Goal: Information Seeking & Learning: Learn about a topic

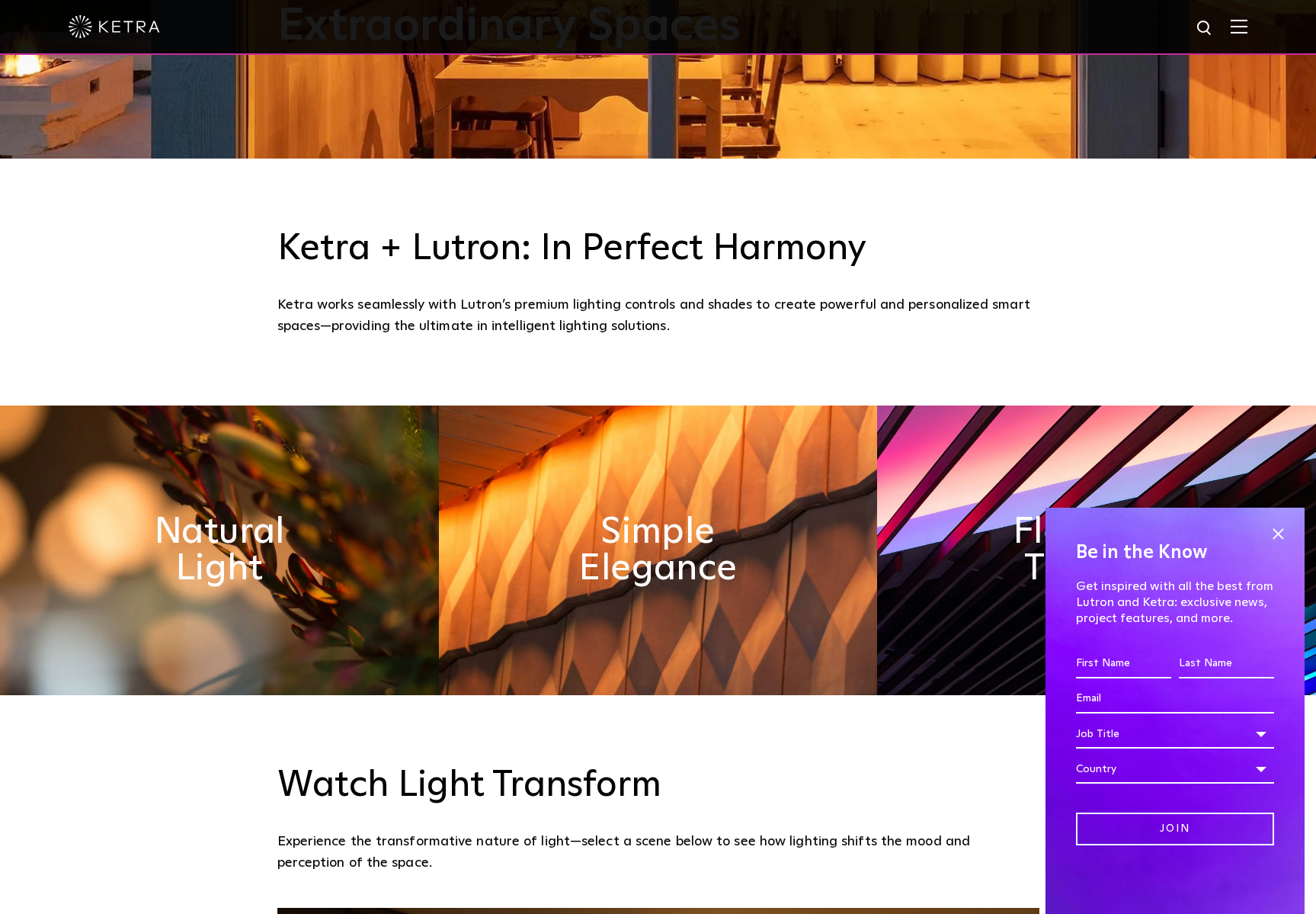
scroll to position [926, 0]
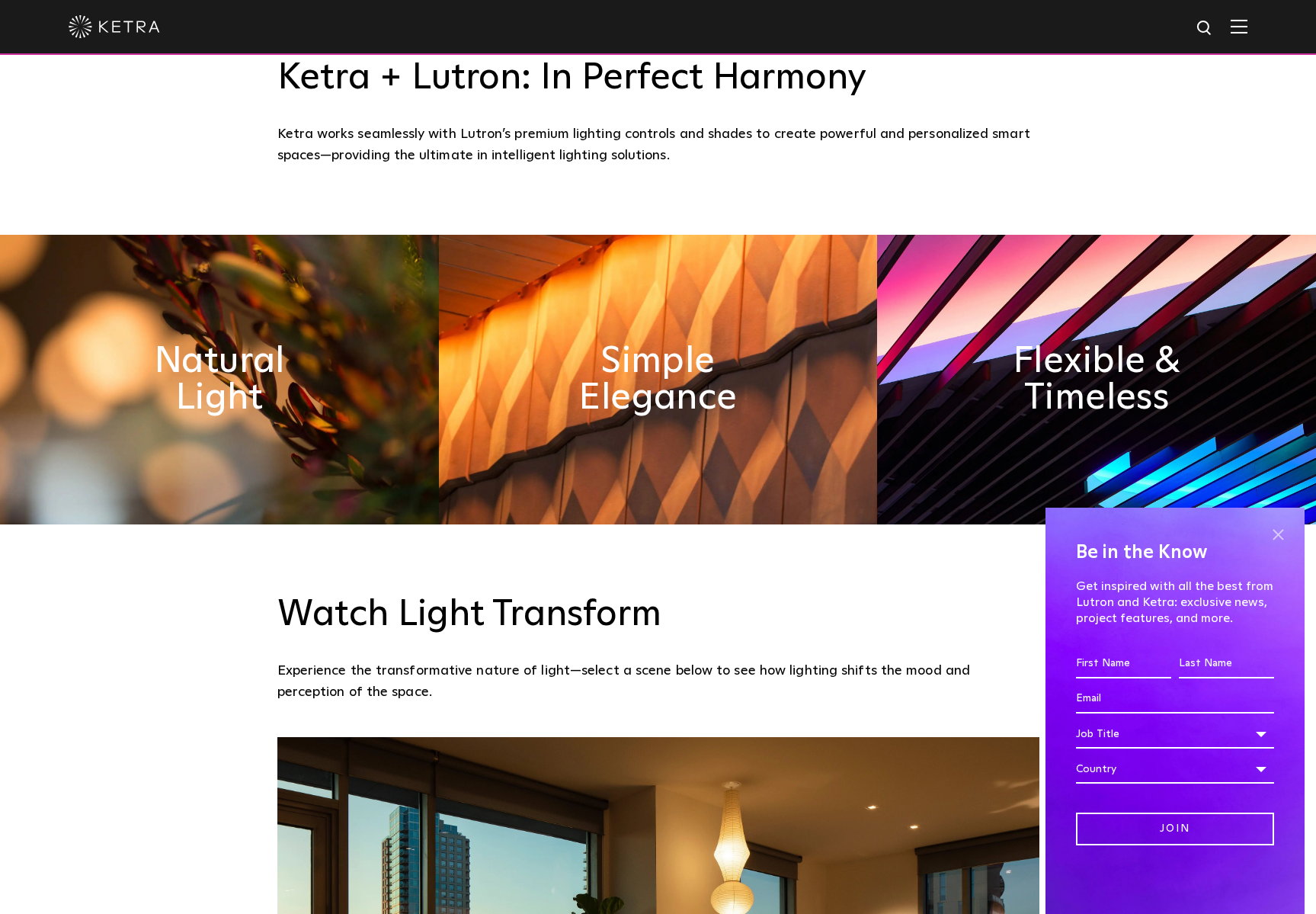
click at [1279, 535] on span at bounding box center [1278, 535] width 23 height 23
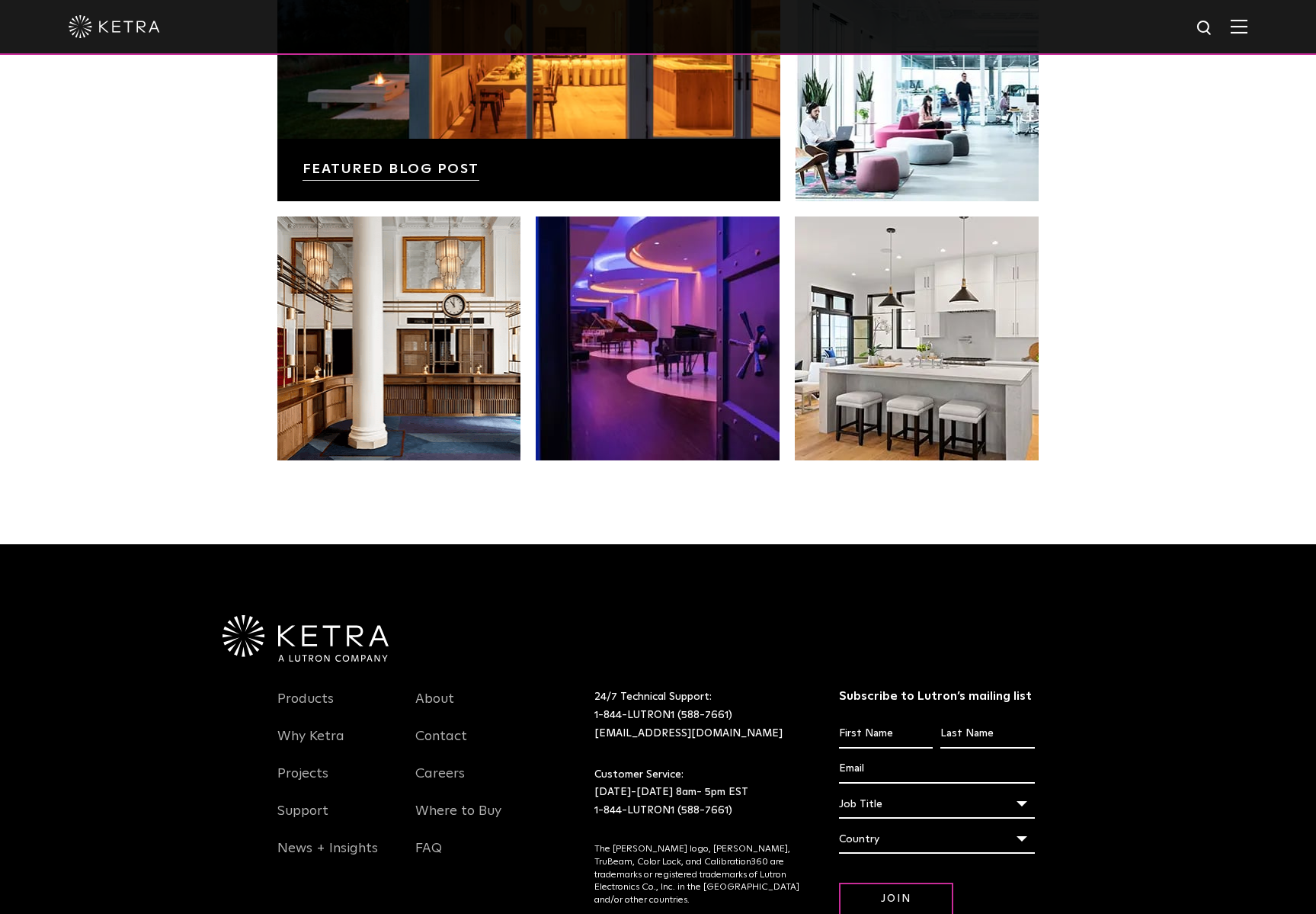
scroll to position [3200, 0]
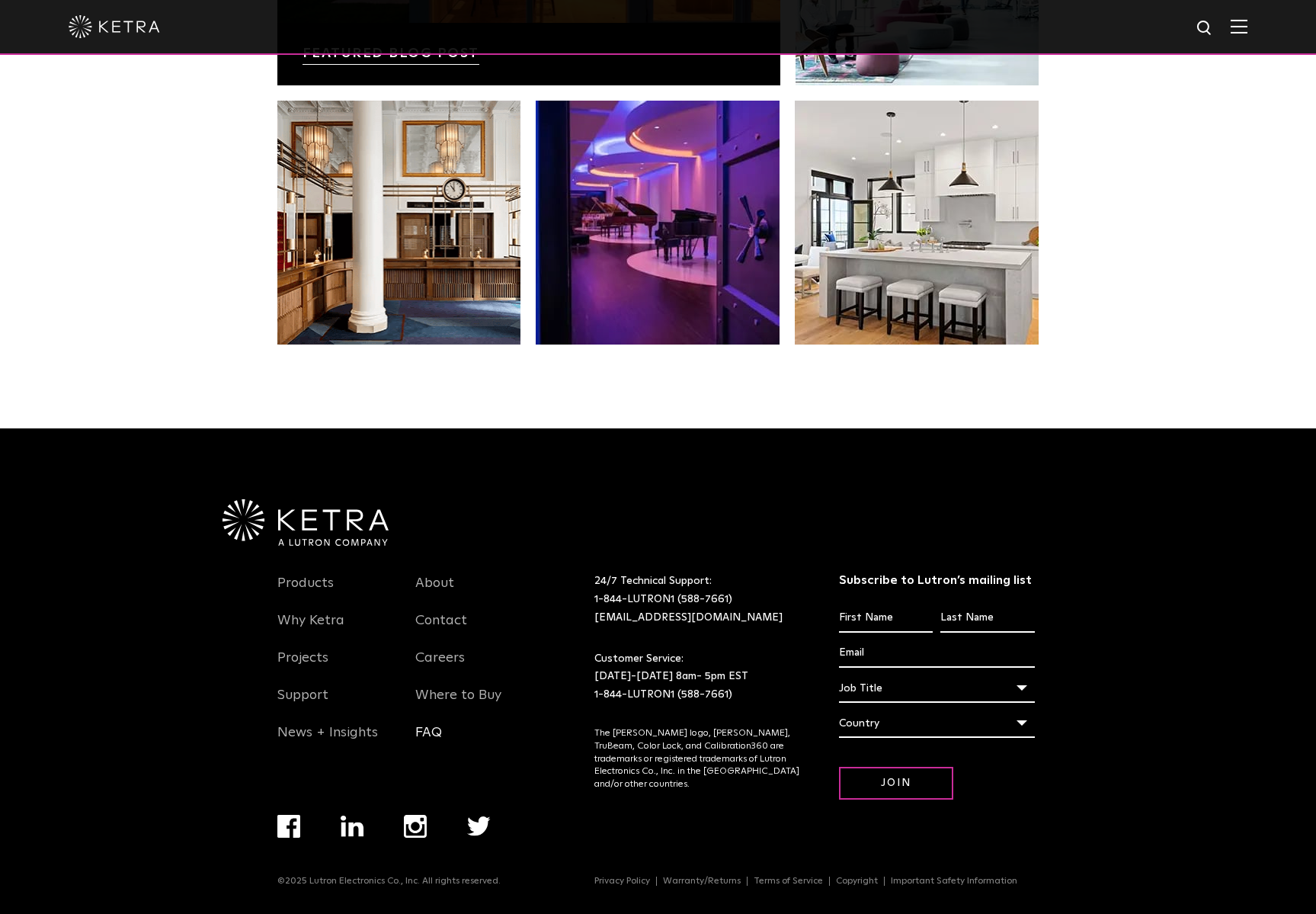
click at [426, 733] on link "FAQ" at bounding box center [429, 742] width 27 height 35
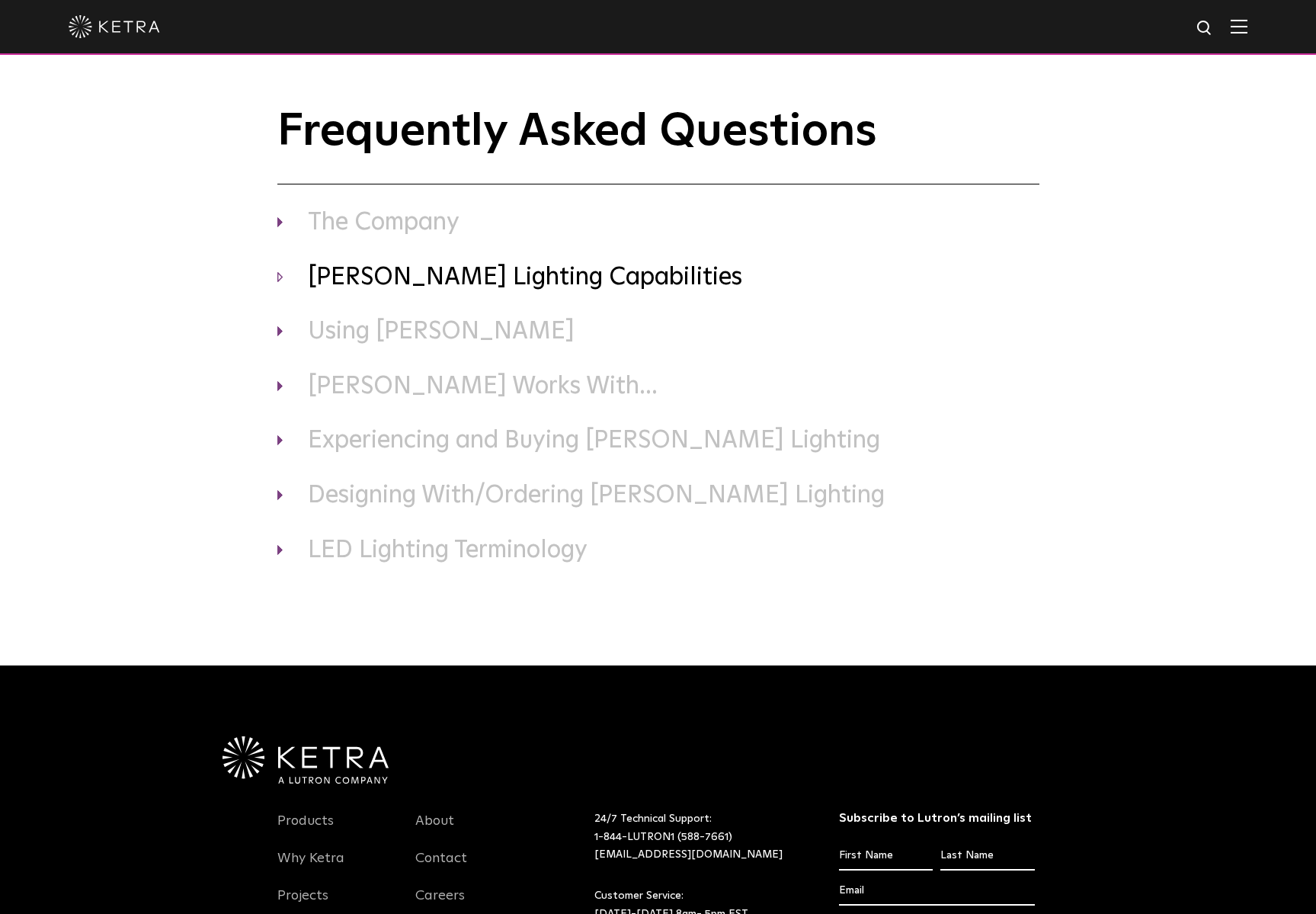
click at [409, 279] on h3 "Ketra Lighting Capabilities" at bounding box center [658, 278] width 762 height 32
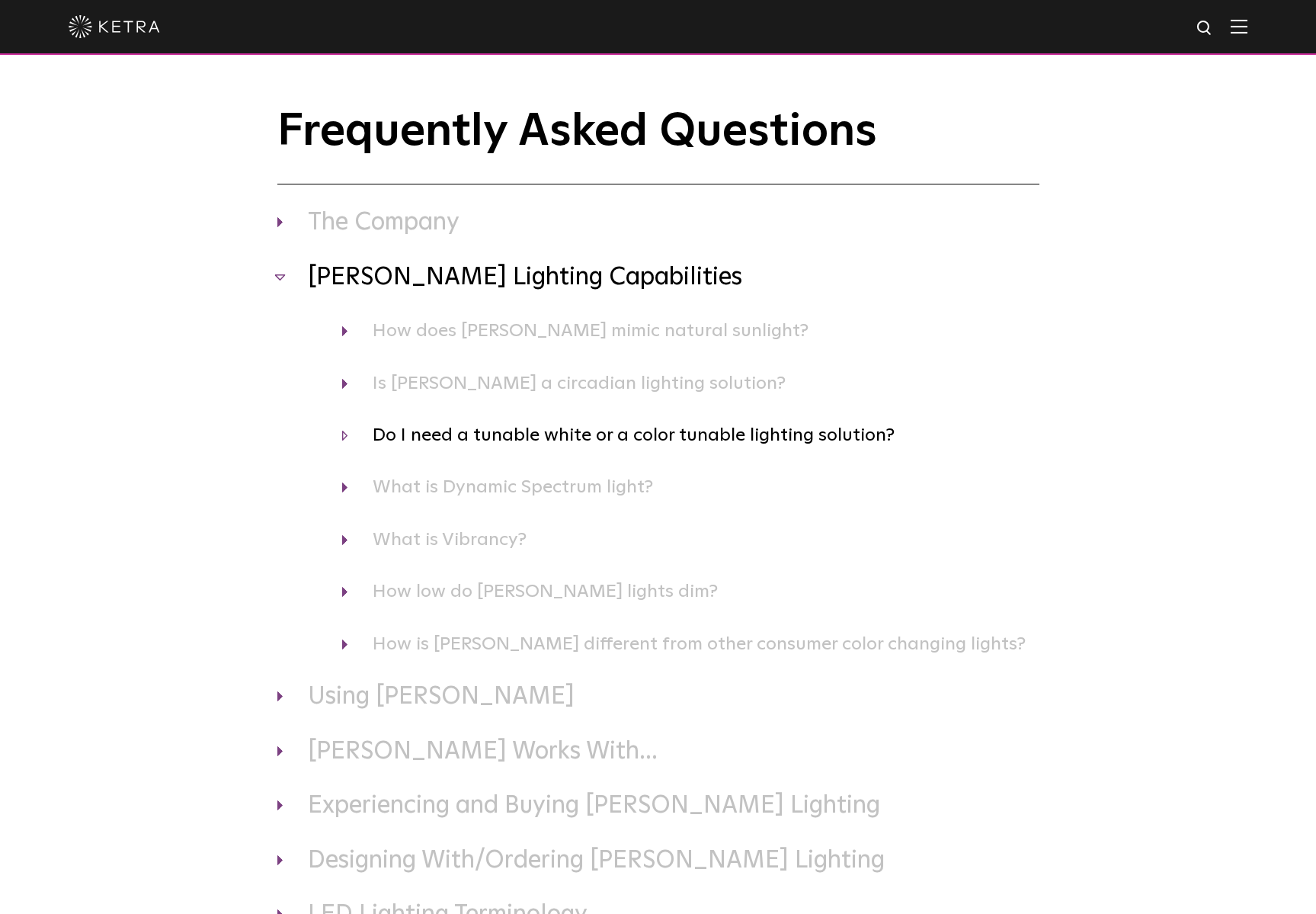
click at [667, 439] on h4 "Do I need a tunable white or a color tunable lighting solution?" at bounding box center [690, 435] width 697 height 29
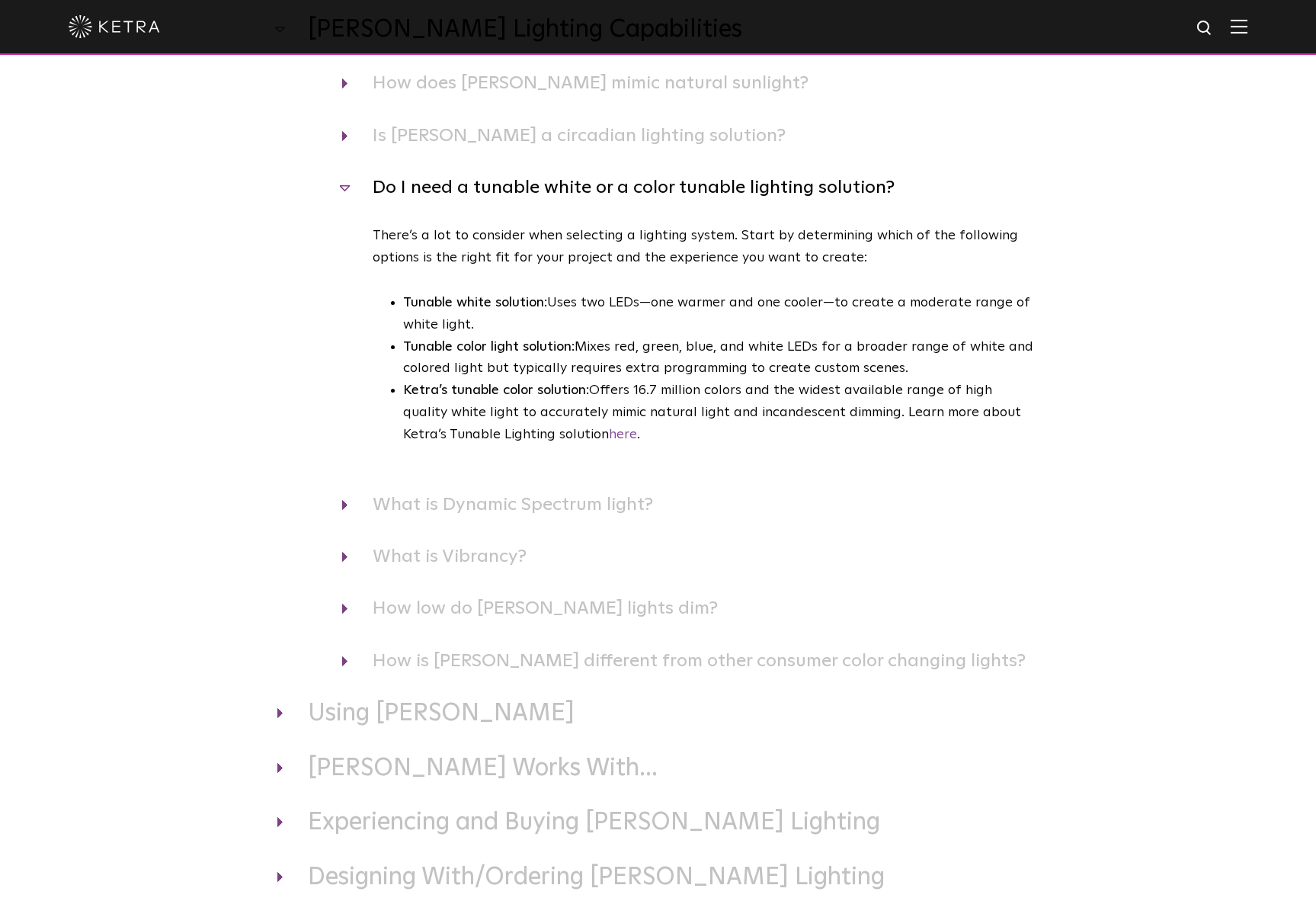
scroll to position [346, 0]
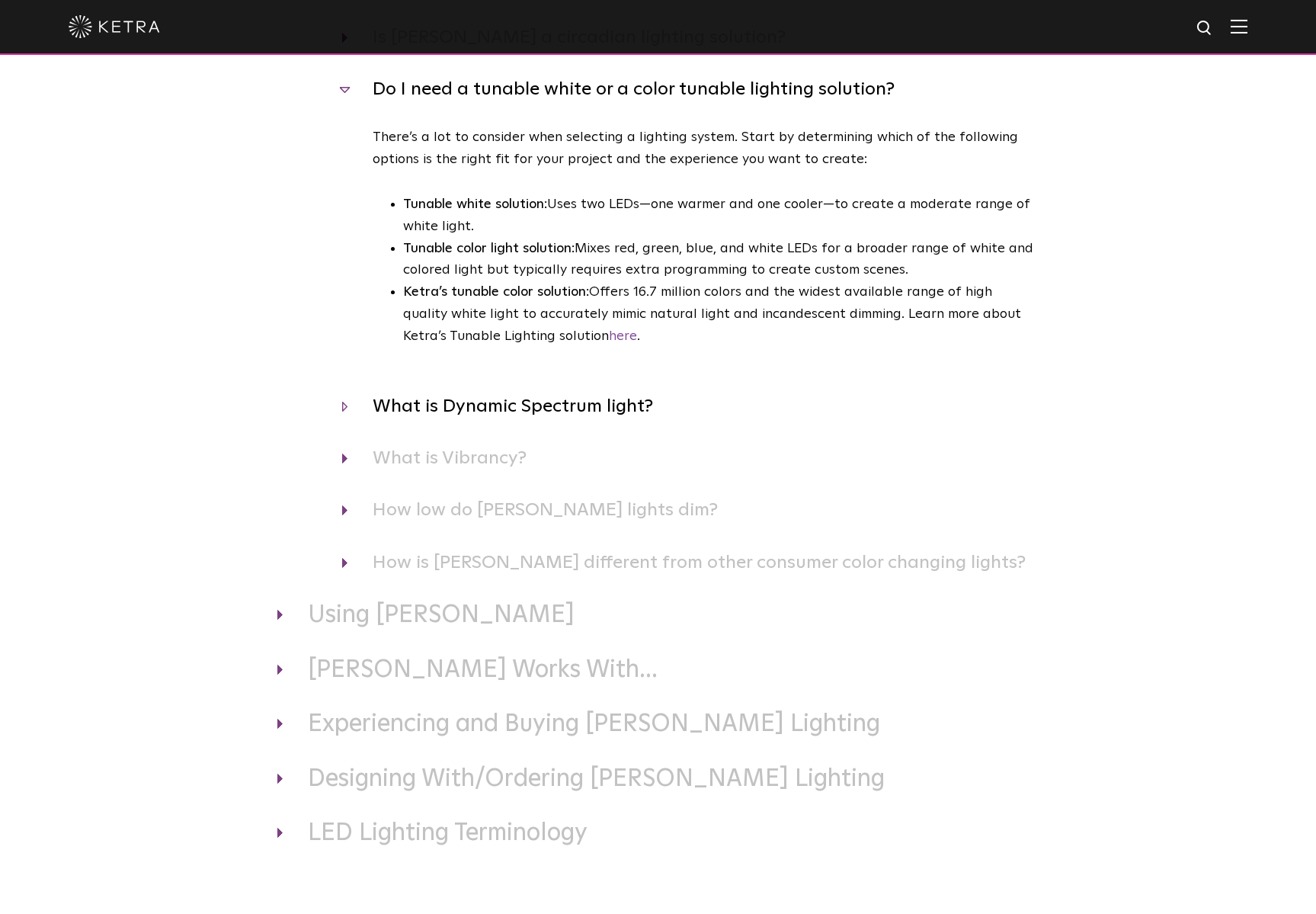
click at [563, 393] on h4 "What is Dynamic Spectrum light?" at bounding box center [690, 406] width 697 height 29
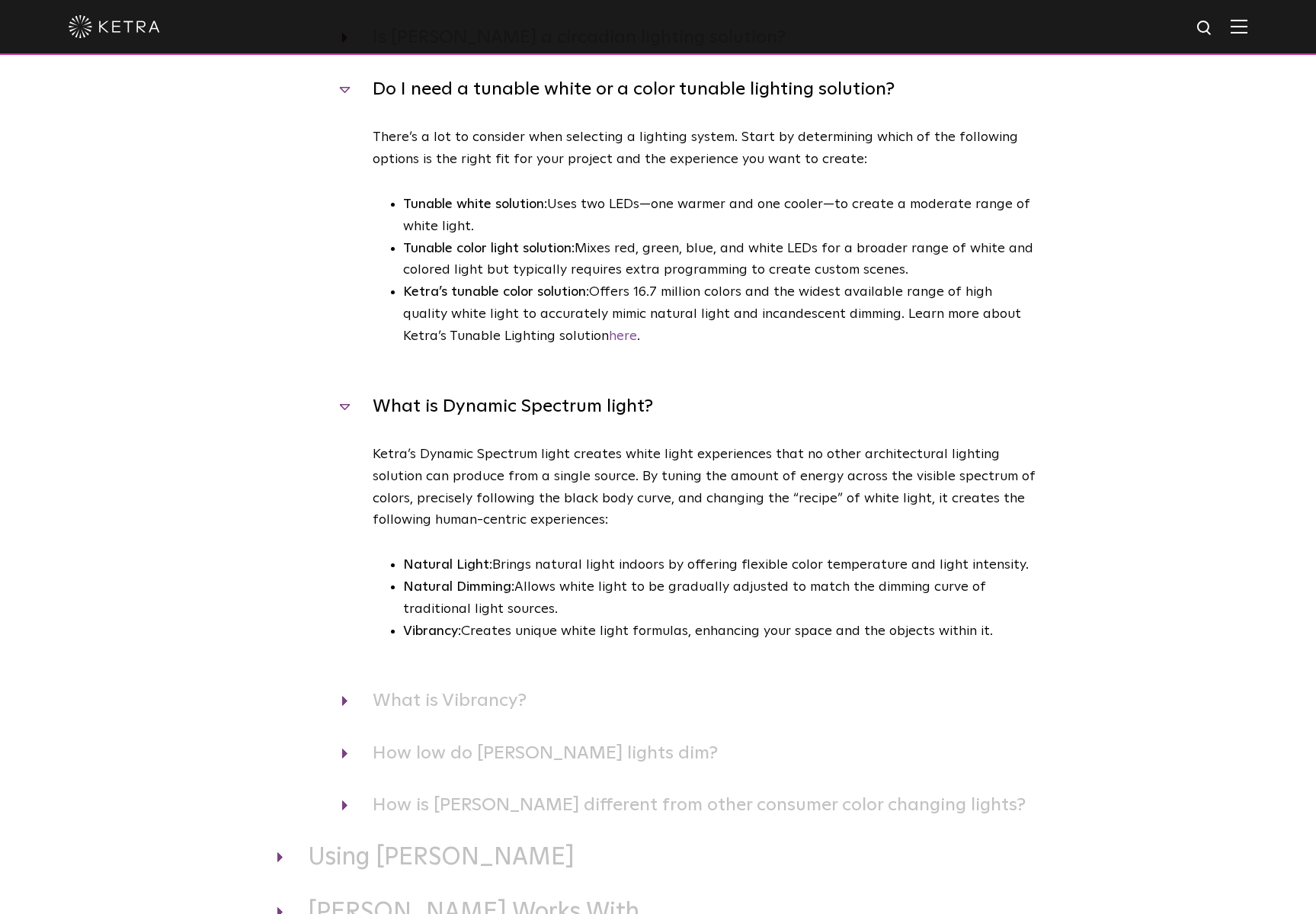
scroll to position [482, 0]
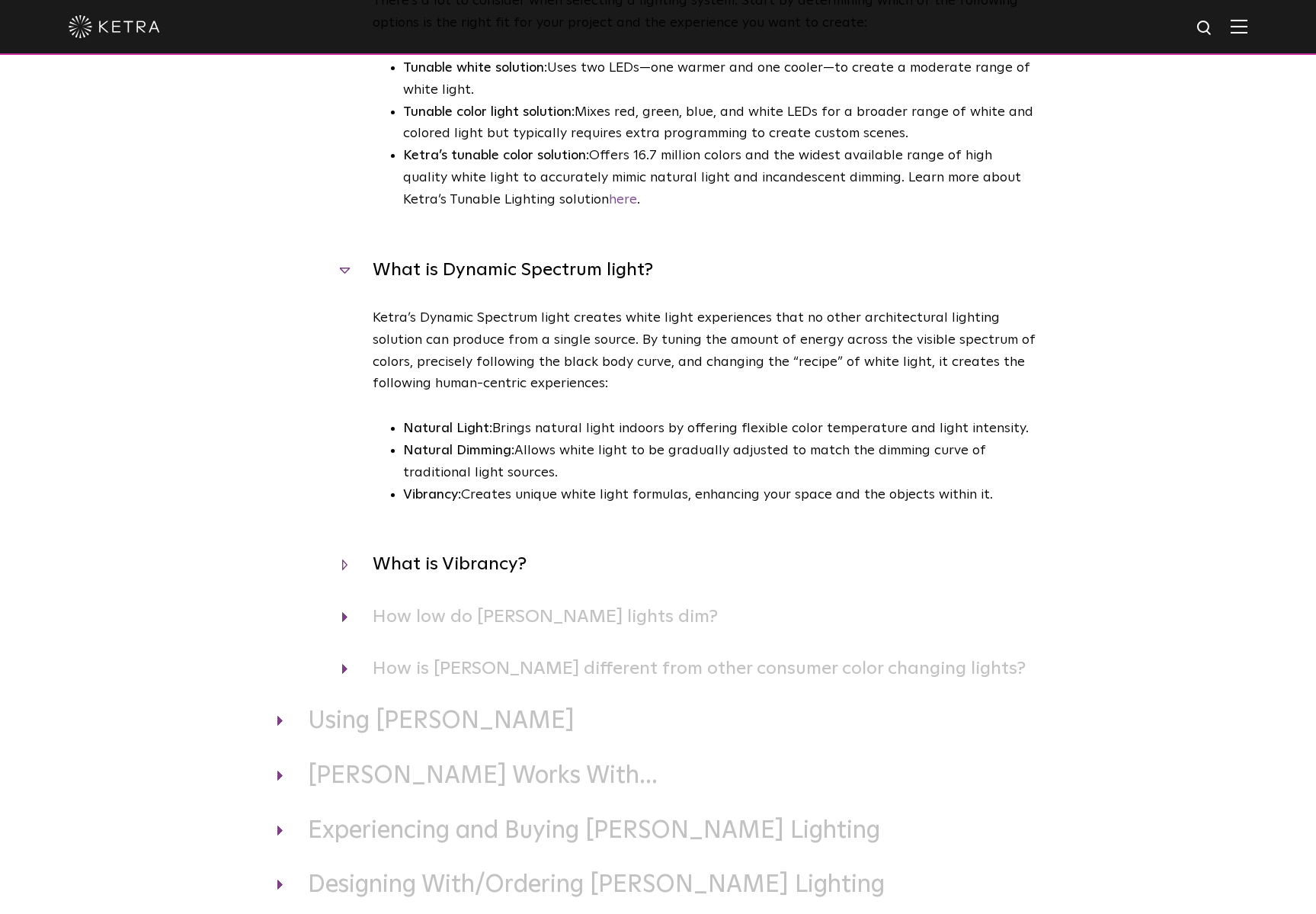
click at [508, 550] on h4 "What is Vibrancy?" at bounding box center [690, 564] width 697 height 29
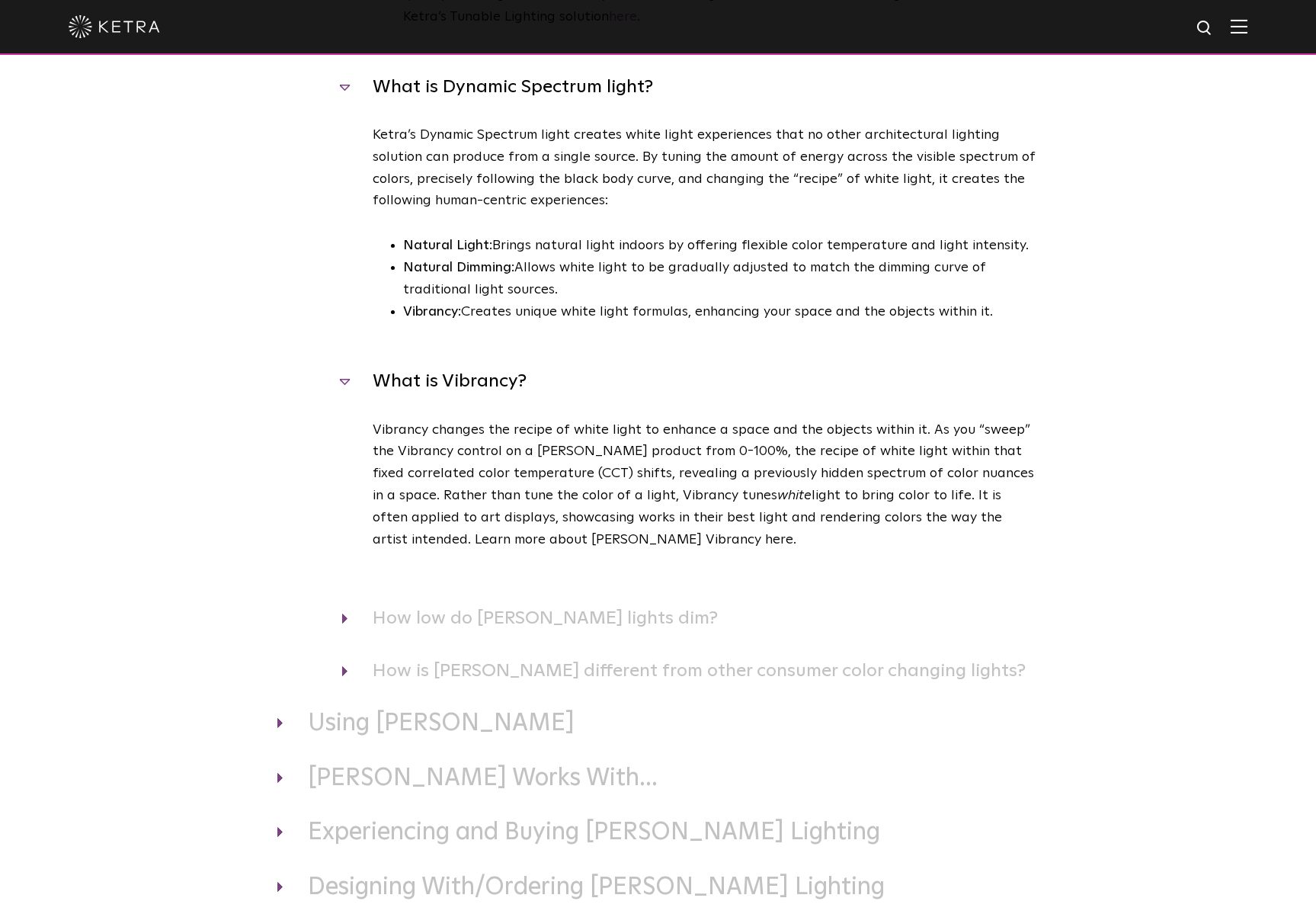
scroll to position [873, 0]
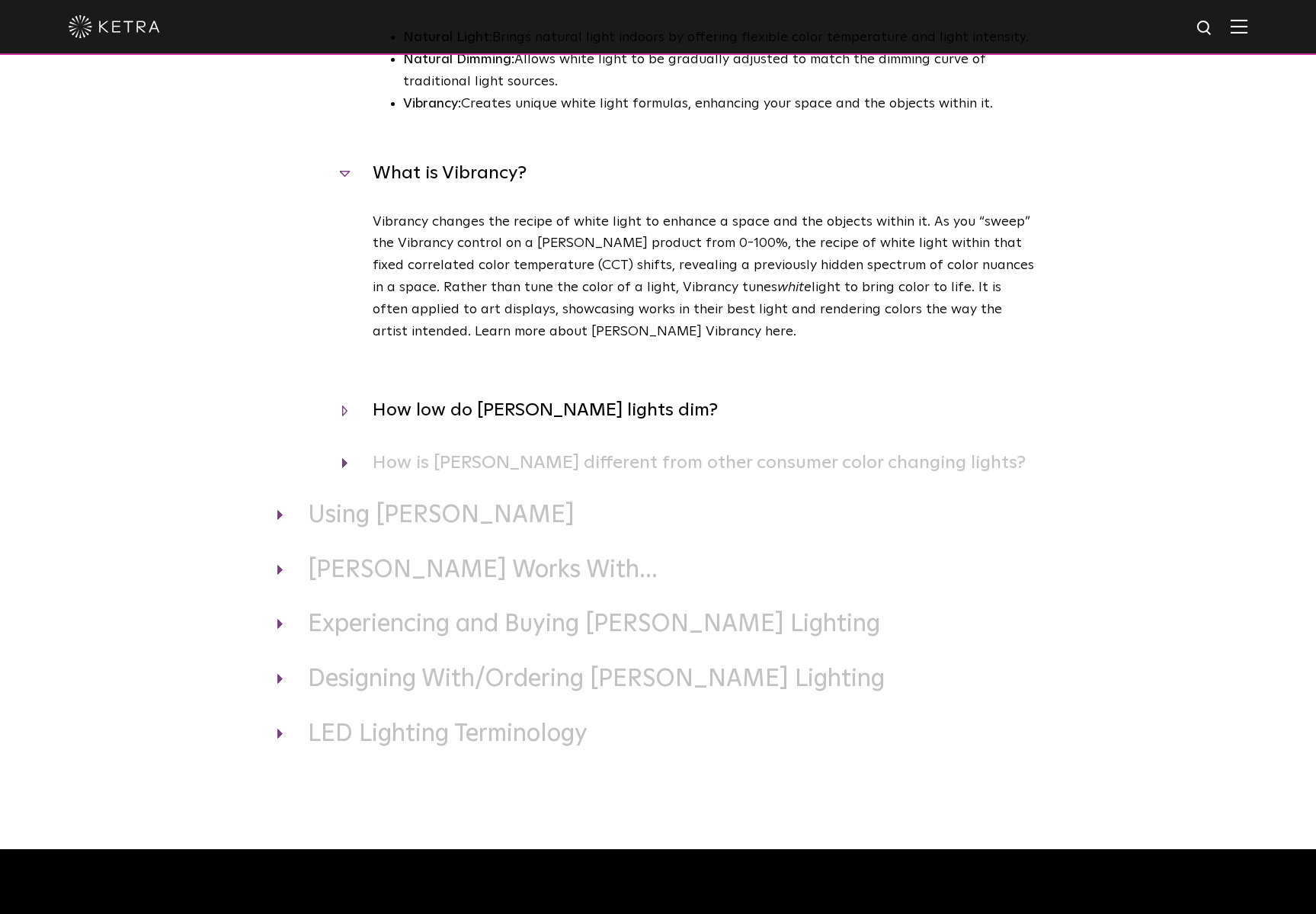
click at [547, 398] on h4 "How low do Ketra lights dim?" at bounding box center [690, 410] width 697 height 29
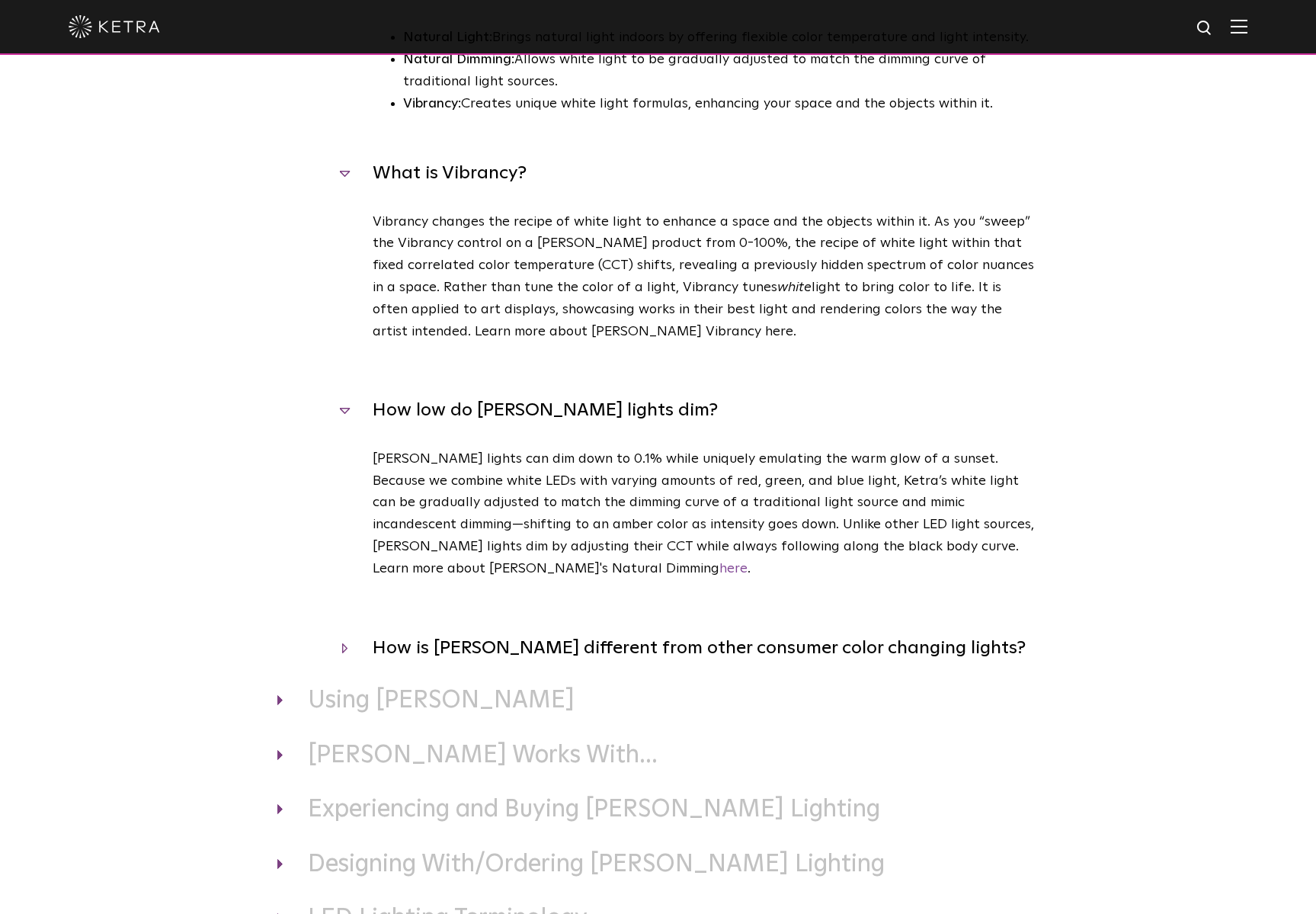
click at [601, 634] on h4 "How is Ketra different from other consumer color changing lights?" at bounding box center [690, 648] width 697 height 29
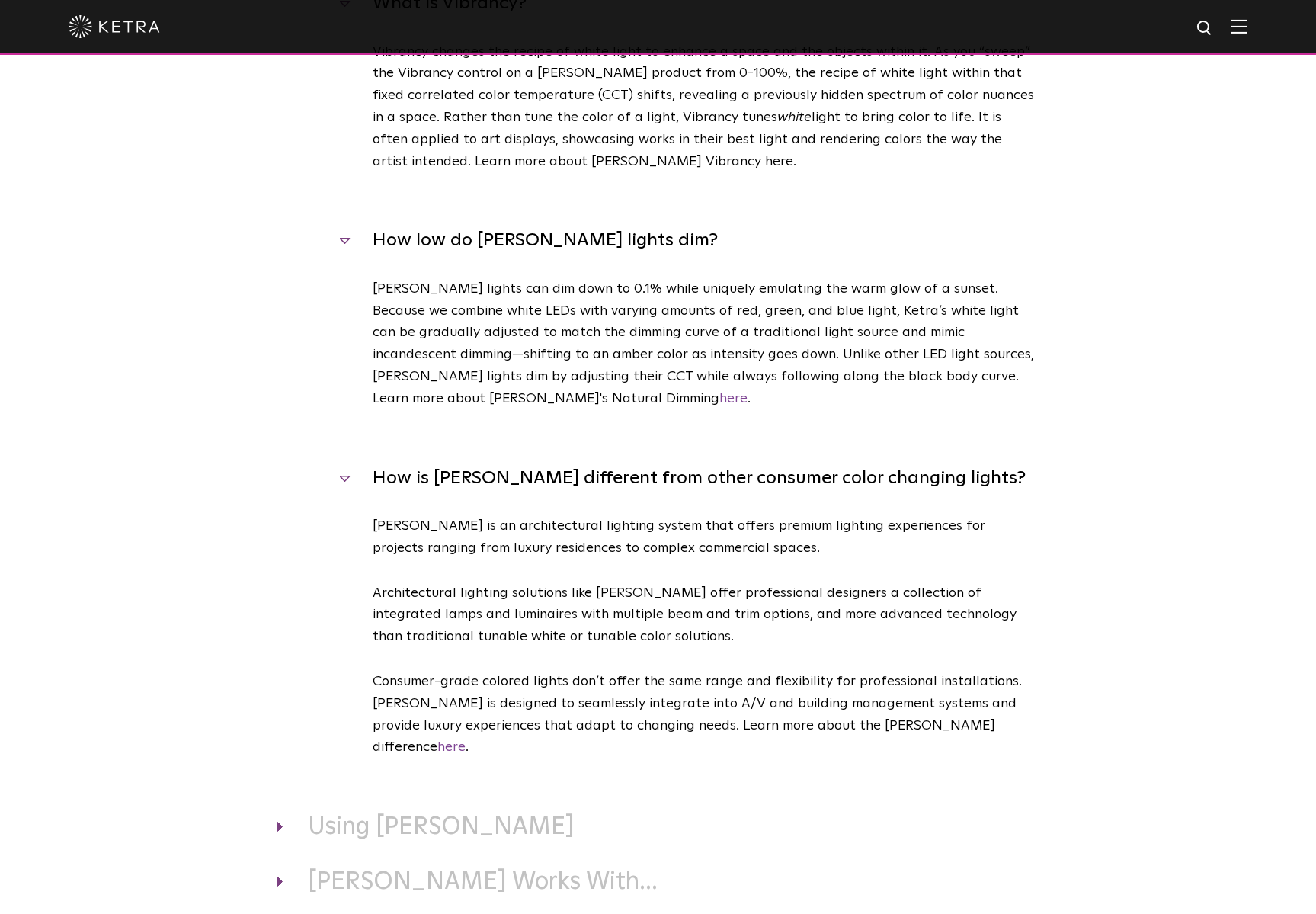
scroll to position [1206, 0]
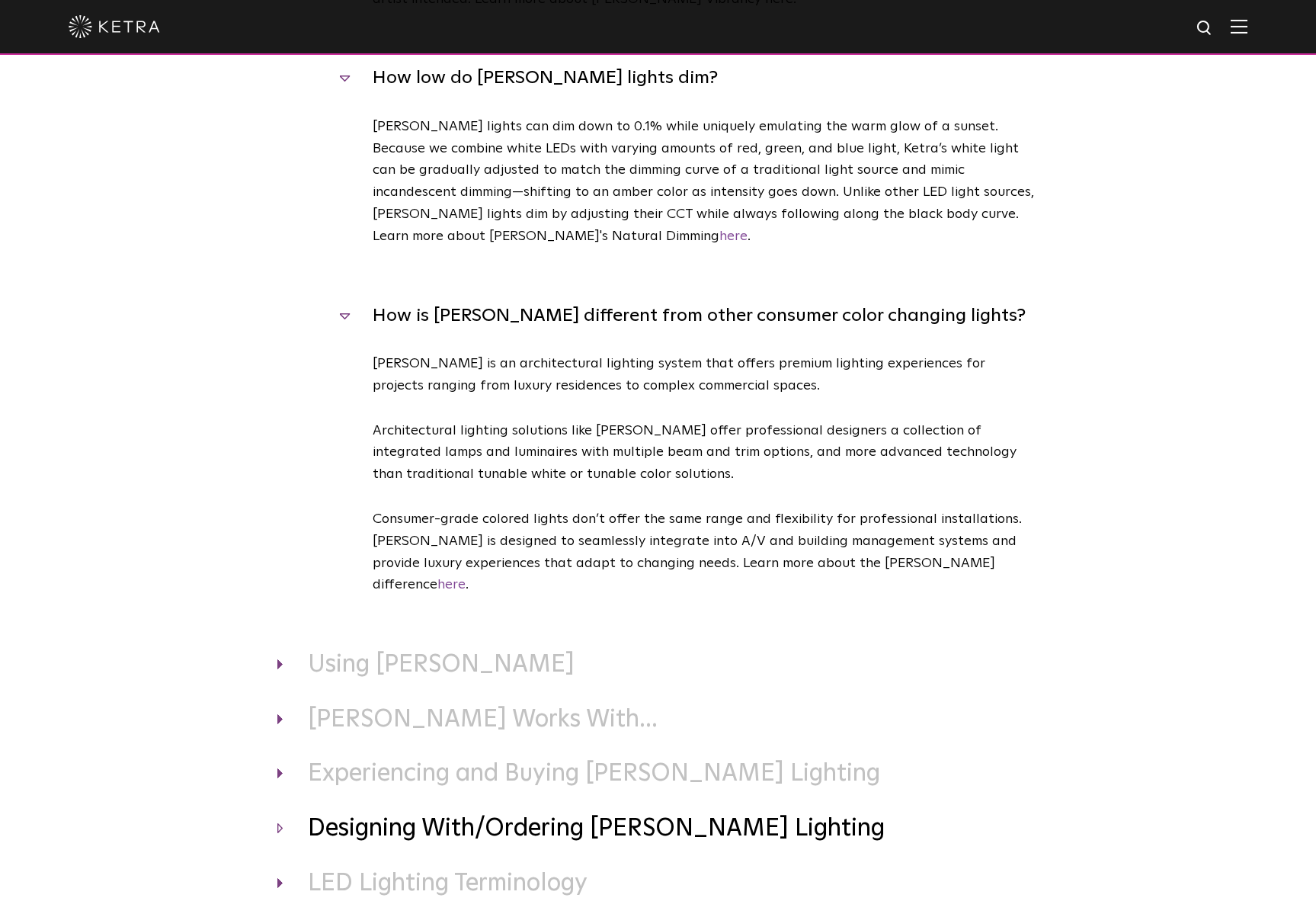
click at [682, 813] on h3 "Designing With/Ordering Ketra Lighting" at bounding box center [658, 829] width 762 height 32
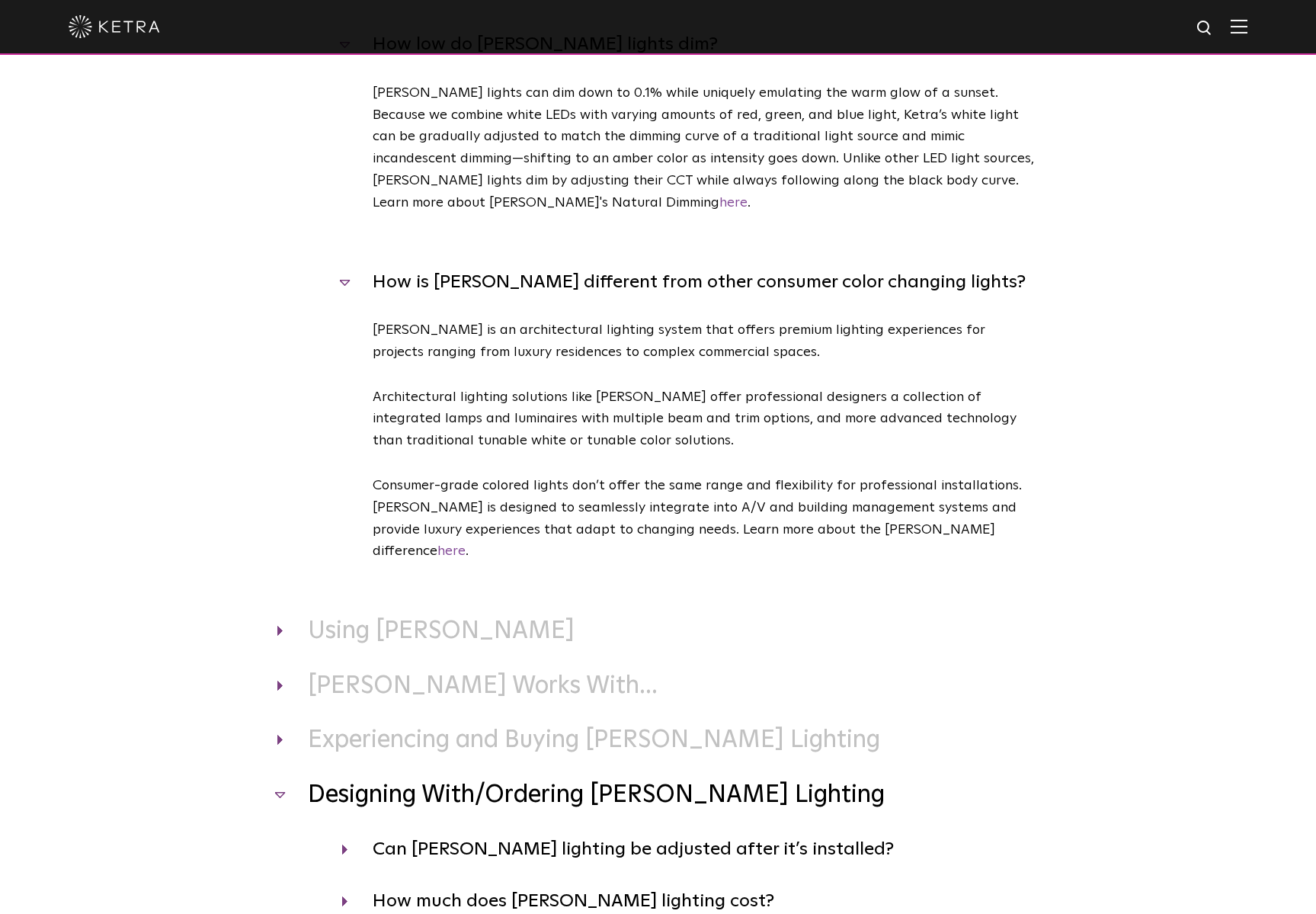
scroll to position [1535, 0]
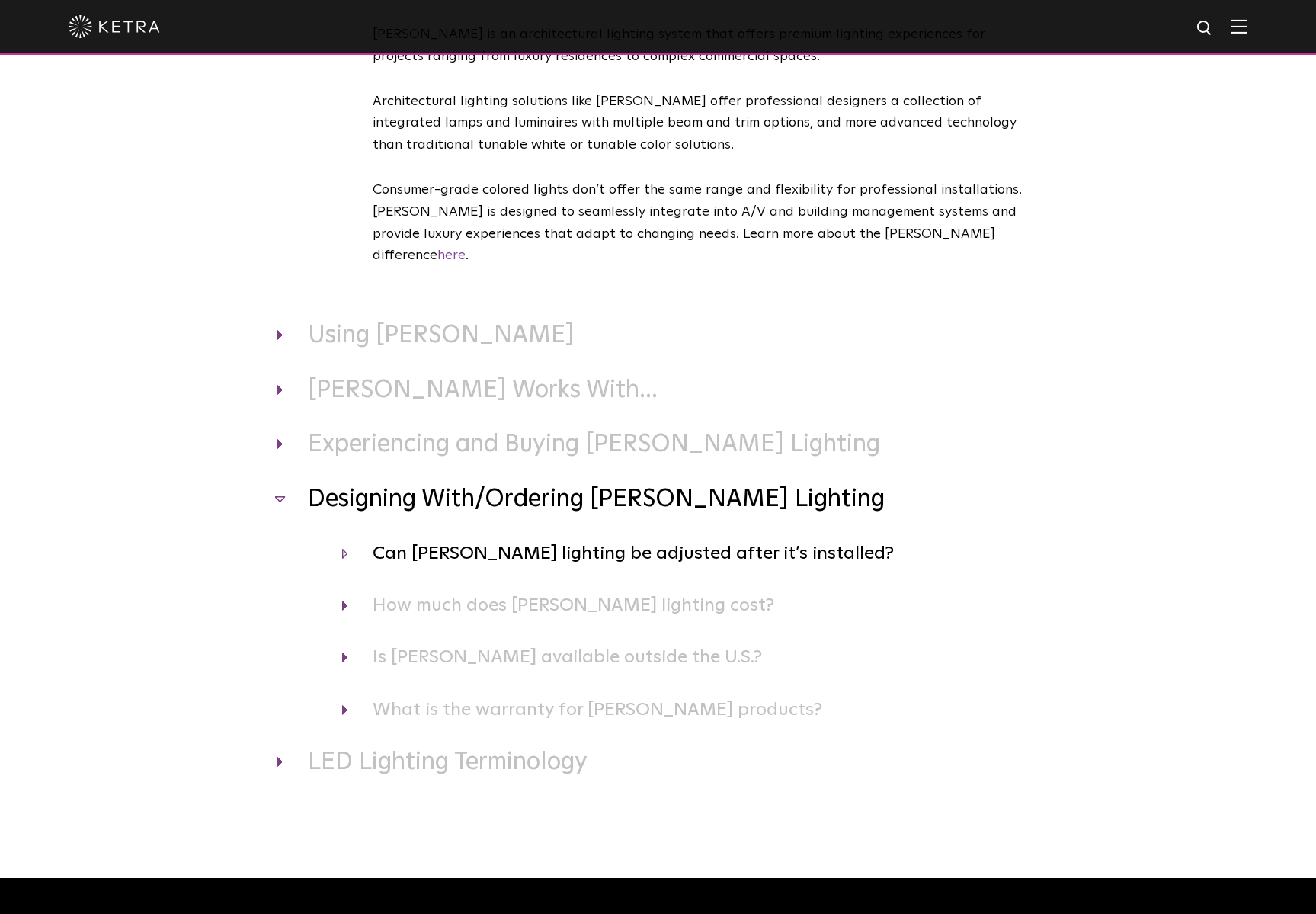
click at [707, 539] on h4 "Can Ketra lighting be adjusted after it’s installed?" at bounding box center [690, 553] width 697 height 29
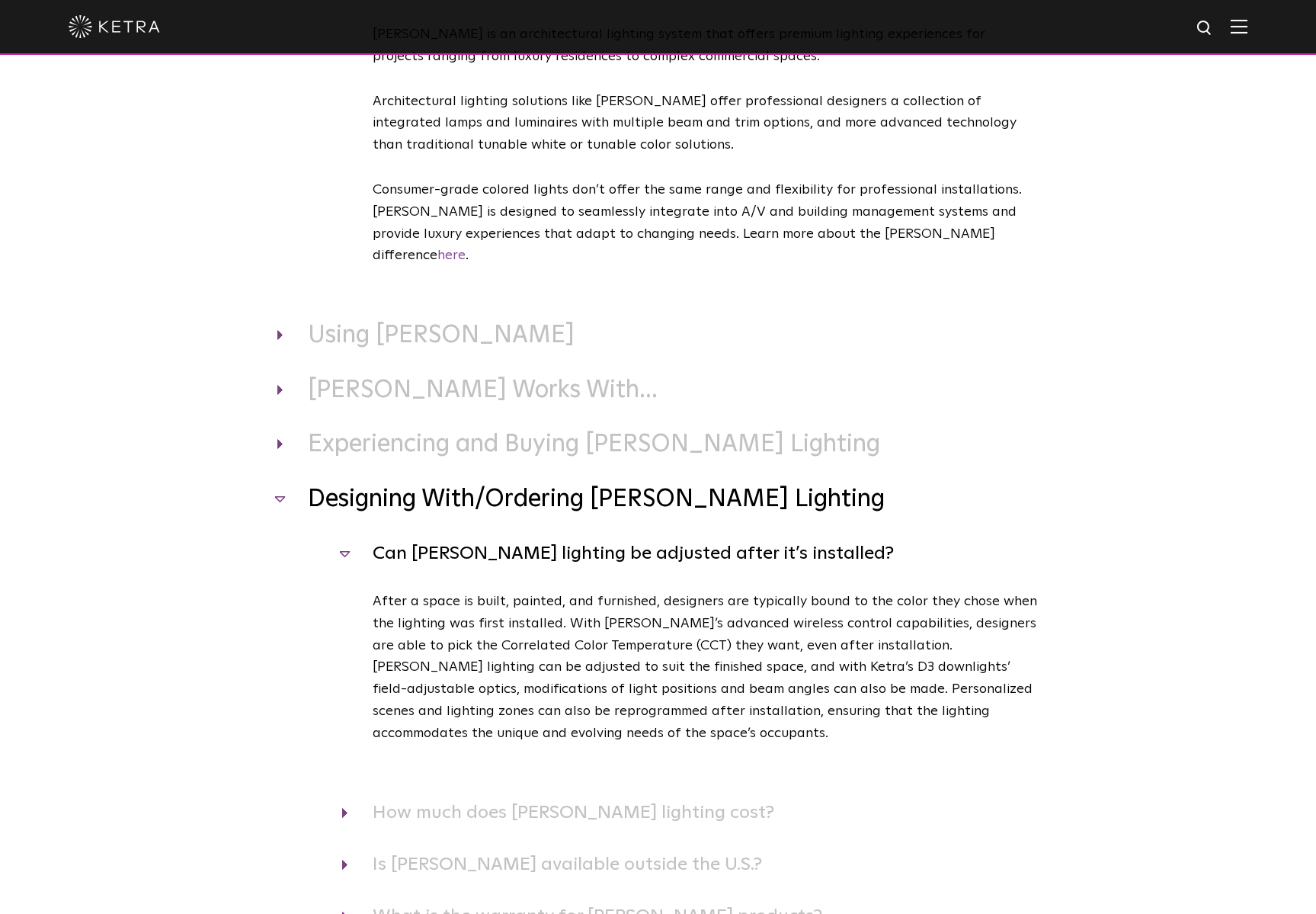
click at [717, 539] on h4 "Can Ketra lighting be adjusted after it’s installed?" at bounding box center [690, 553] width 697 height 29
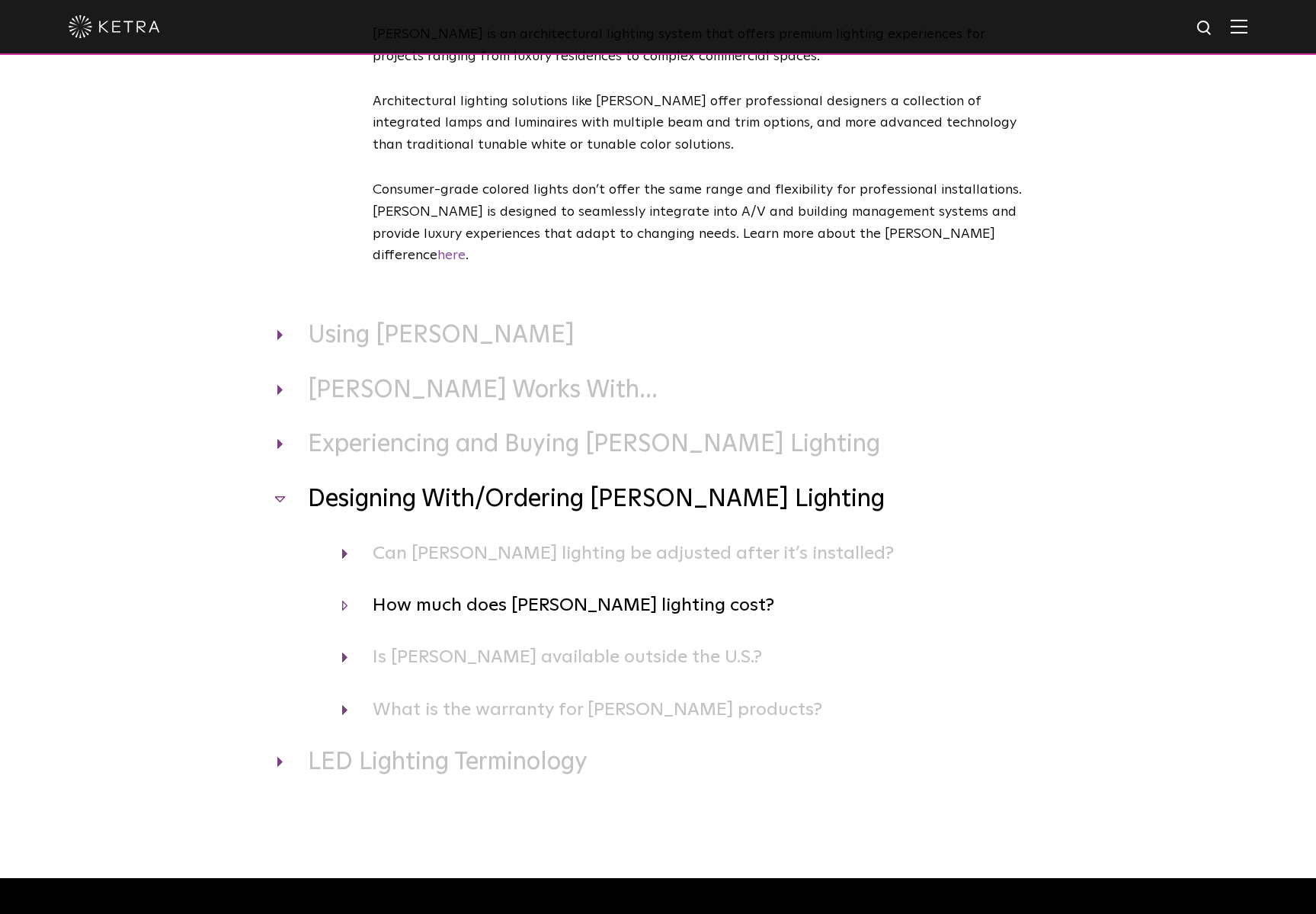
click at [644, 590] on h4 "How much does Ketra lighting cost?" at bounding box center [690, 605] width 697 height 29
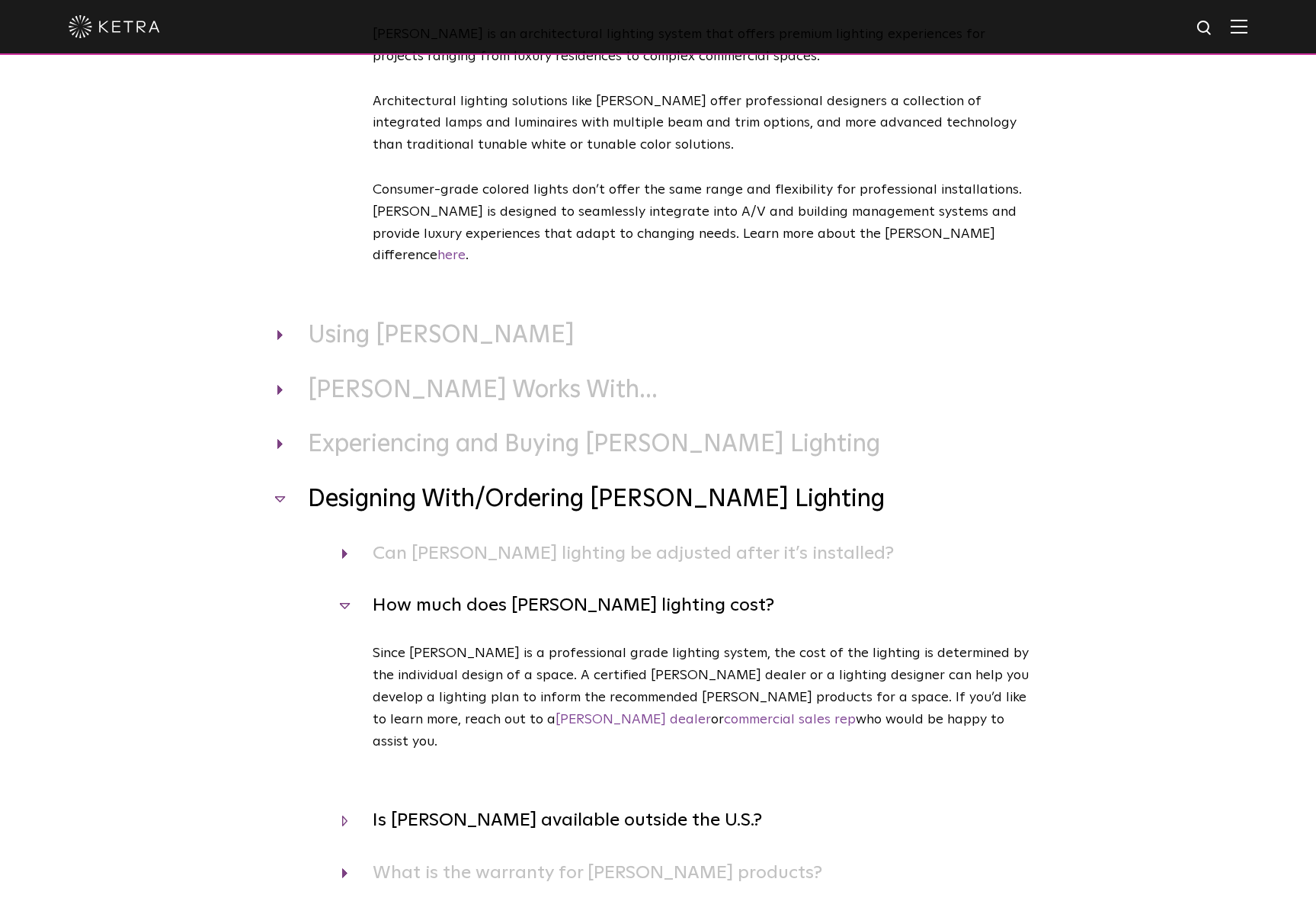
click at [624, 806] on h4 "Is Ketra available outside the U.S.?" at bounding box center [690, 820] width 697 height 29
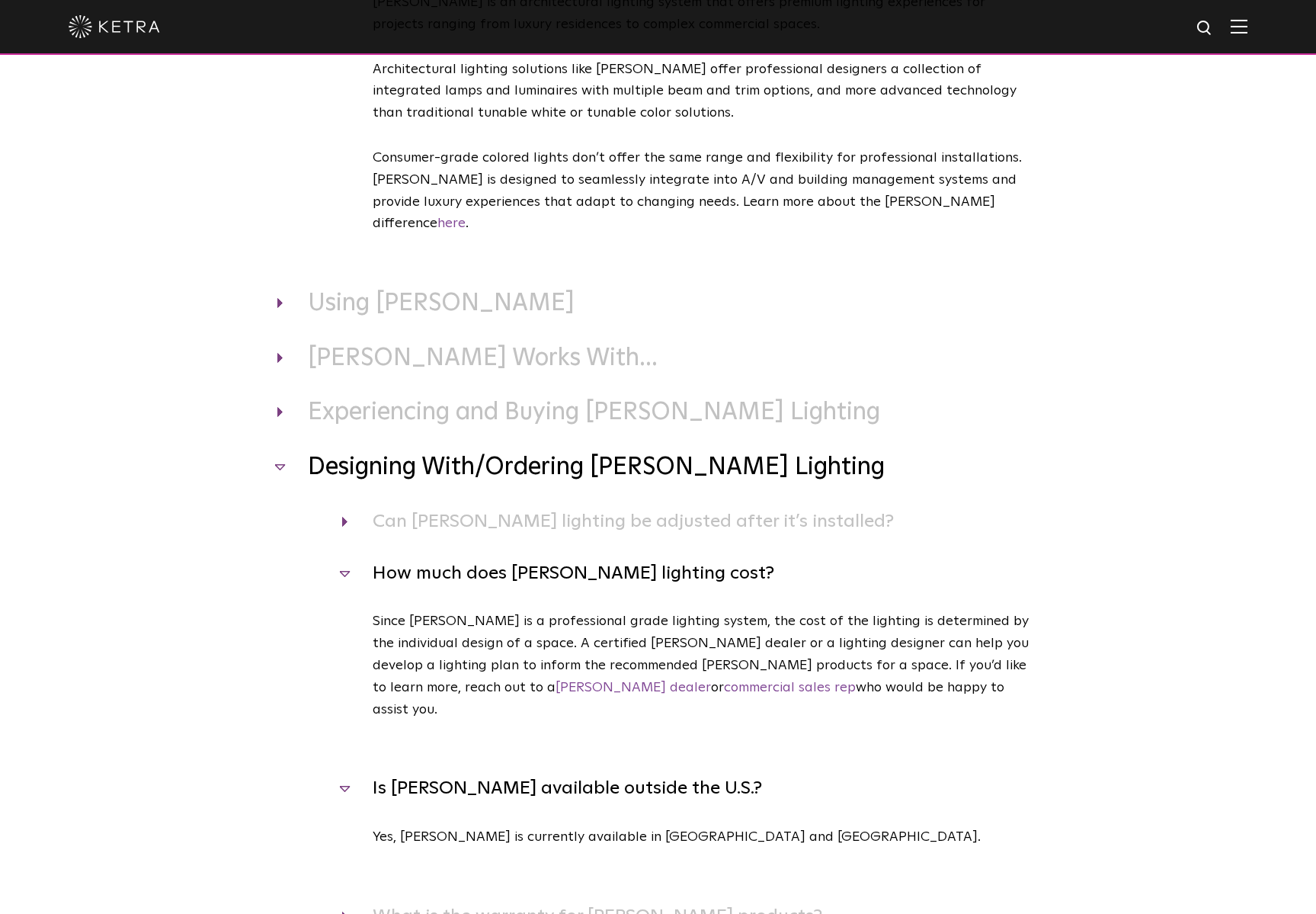
scroll to position [1645, 0]
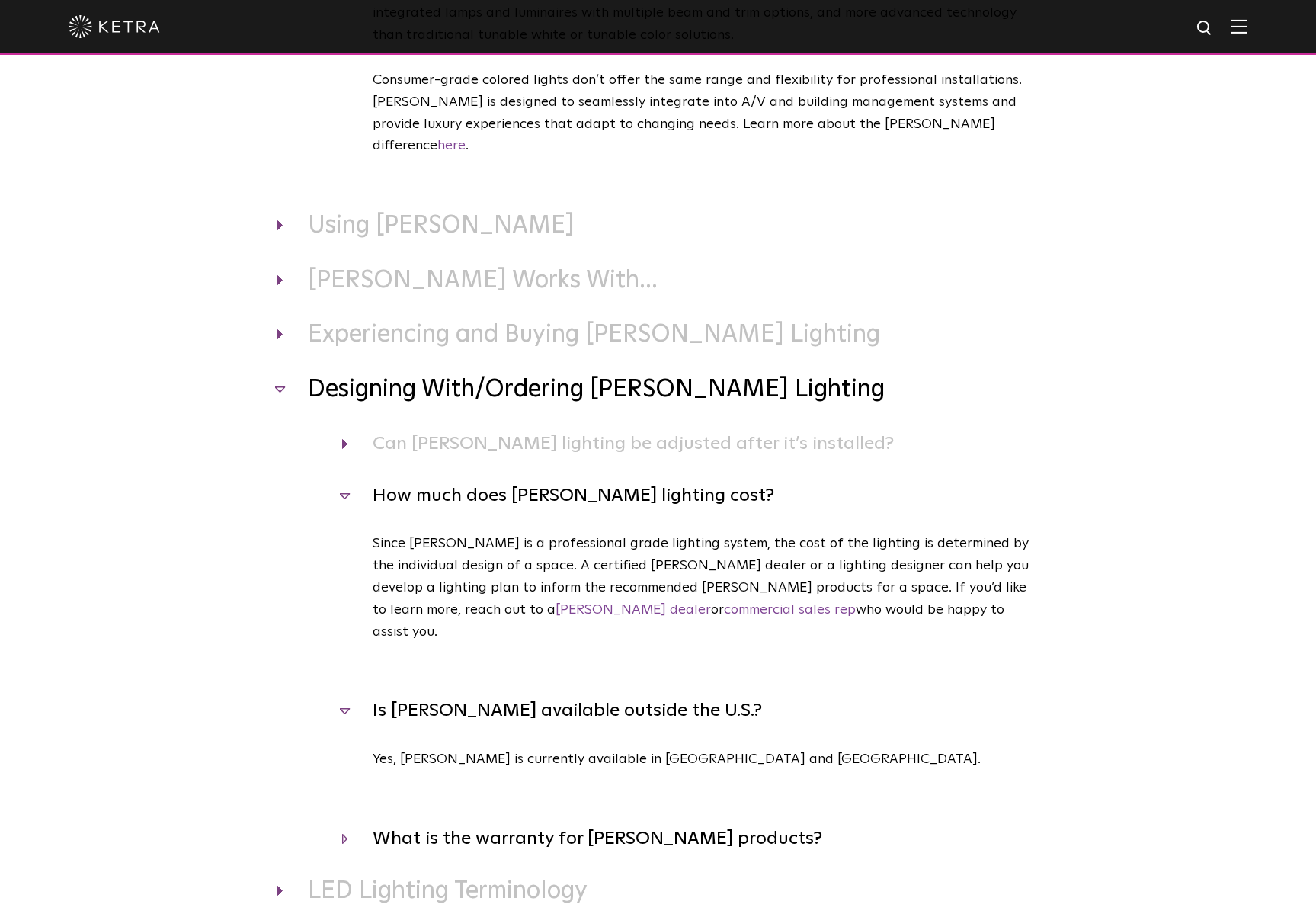
click at [658, 824] on h4 "What is the warranty for Ketra products?" at bounding box center [690, 839] width 697 height 29
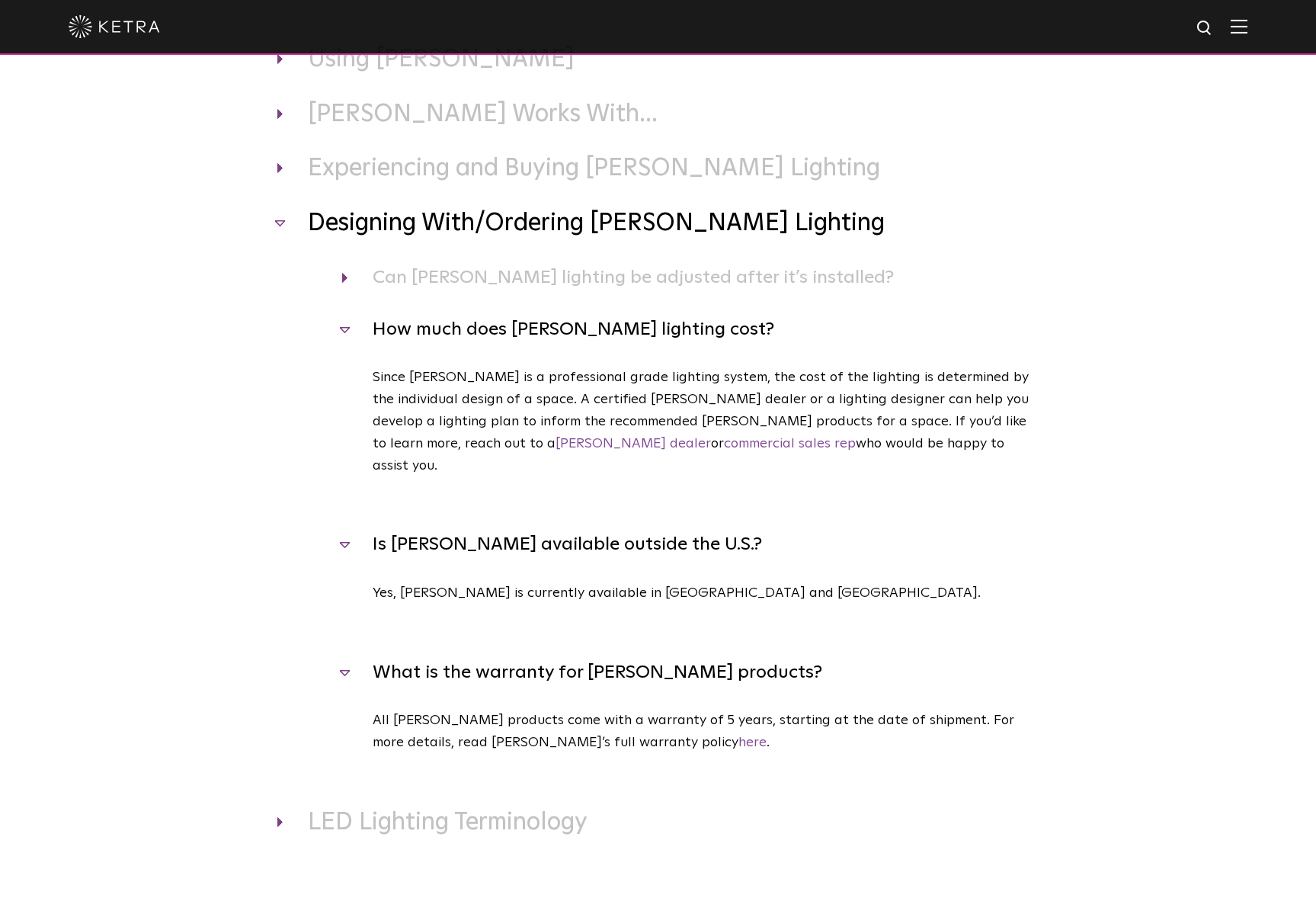
scroll to position [1972, 0]
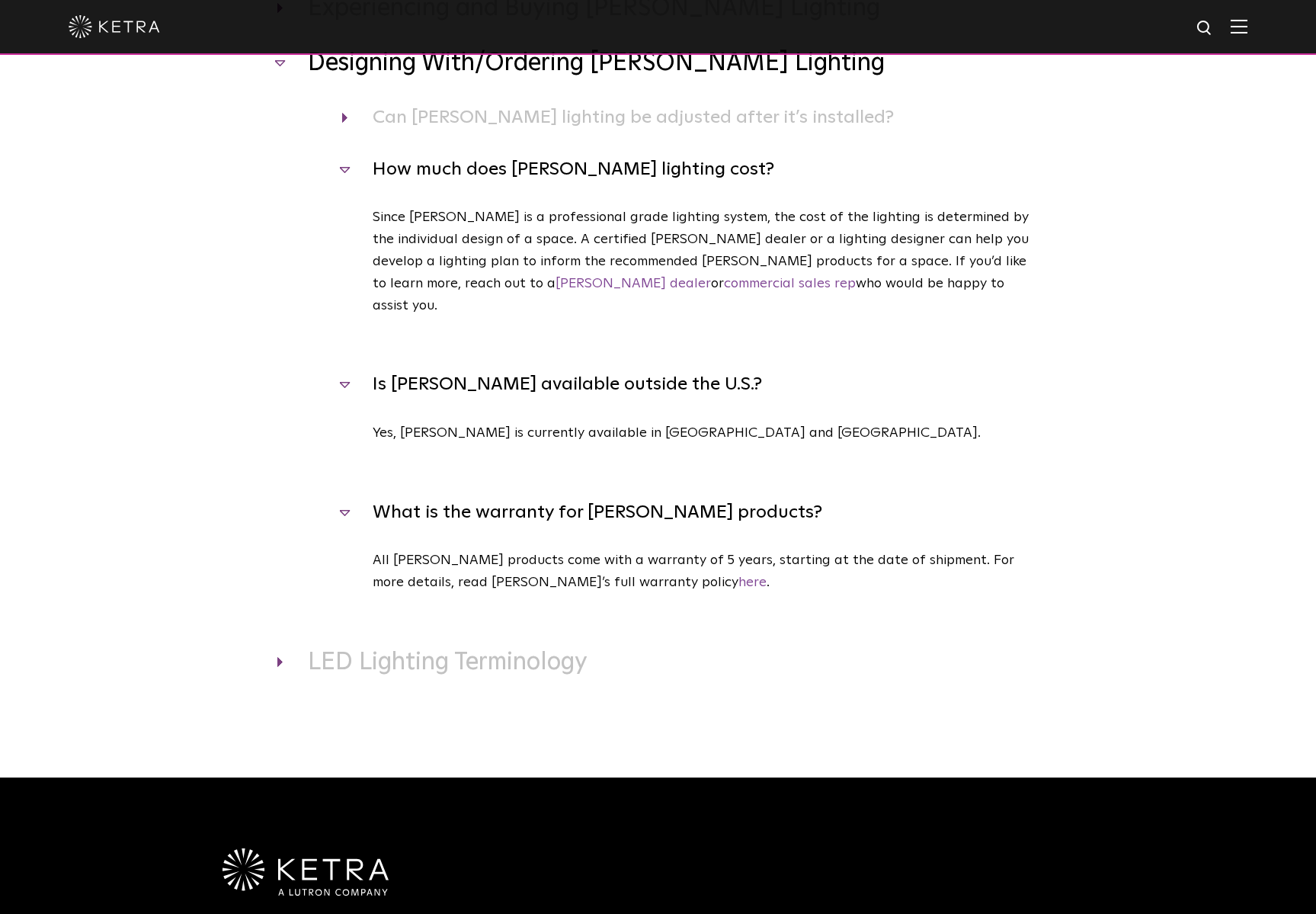
click at [549, 647] on h3 "LED Lighting Terminology" at bounding box center [658, 663] width 762 height 32
